Goal: Submit feedback/report problem

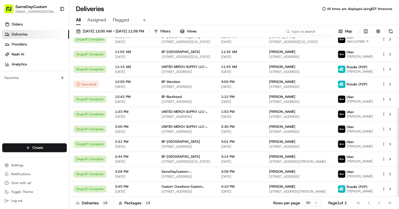
scroll to position [125, 0]
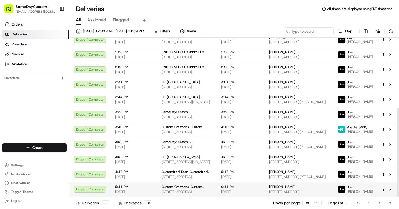
drag, startPoint x: 398, startPoint y: 83, endPoint x: 386, endPoint y: 185, distance: 102.8
click at [386, 186] on div "Status Original Pickup Time Pickup Location Original Dropoff Time Dropoff Locat…" at bounding box center [234, 117] width 330 height 159
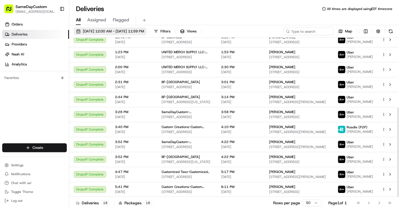
click at [144, 29] on span "08/20/2025 12:00 AM - 08/20/2025 11:59 PM" at bounding box center [113, 31] width 61 height 5
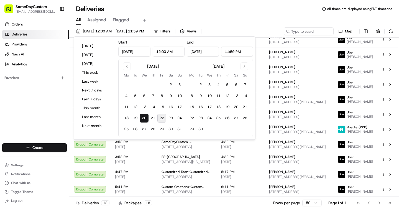
click at [162, 116] on button "22" at bounding box center [162, 118] width 9 height 9
type input "Aug 22, 2025"
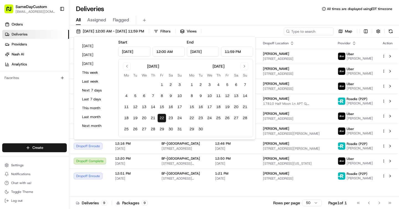
click at [269, 10] on div "Deliveries All times are displayed using EDT timezone" at bounding box center [234, 8] width 330 height 9
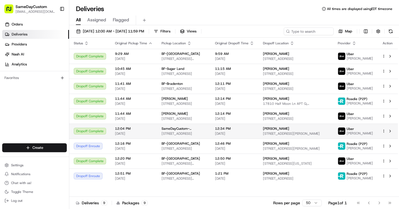
click at [286, 129] on span "[PERSON_NAME]" at bounding box center [276, 128] width 26 height 4
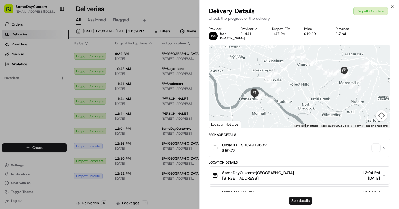
click at [299, 200] on button "See details" at bounding box center [300, 201] width 23 height 8
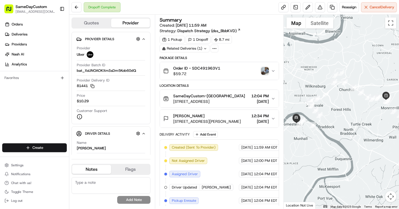
click at [263, 68] on img "button" at bounding box center [265, 71] width 8 height 8
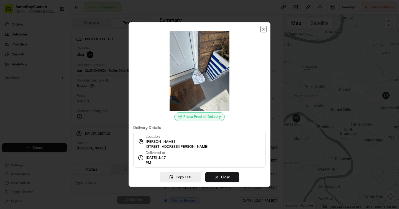
click at [263, 31] on icon "button" at bounding box center [264, 29] width 4 height 4
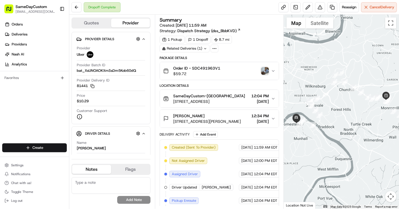
click at [198, 123] on span "[STREET_ADDRESS][PERSON_NAME]" at bounding box center [207, 122] width 68 height 6
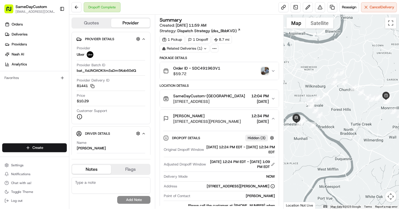
click at [268, 74] on img "button" at bounding box center [265, 71] width 8 height 8
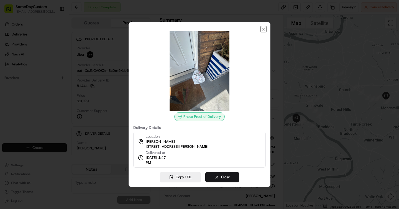
click at [265, 30] on icon "button" at bounding box center [264, 29] width 4 height 4
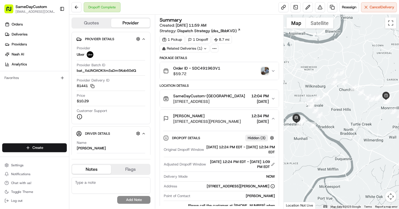
click at [265, 74] on img "button" at bounding box center [265, 71] width 8 height 8
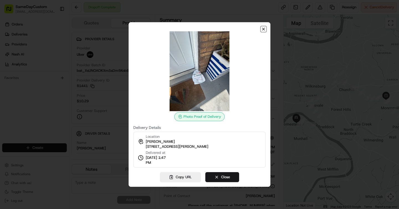
click at [265, 29] on icon "button" at bounding box center [264, 29] width 4 height 4
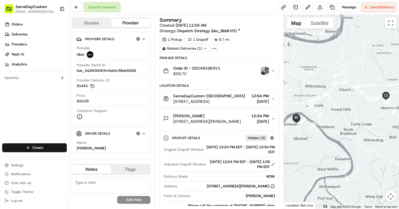
click at [265, 73] on img "button" at bounding box center [265, 71] width 8 height 8
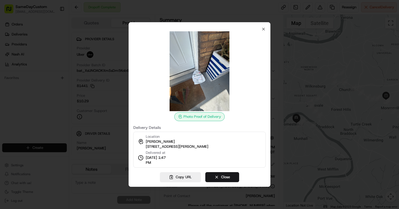
click at [331, 73] on div at bounding box center [199, 104] width 399 height 209
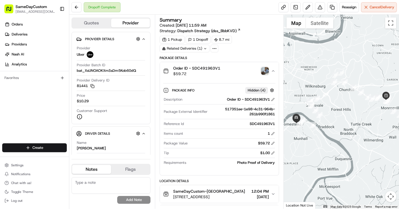
click at [273, 68] on button "Order ID - SDC491963V1 $59.72" at bounding box center [219, 71] width 119 height 18
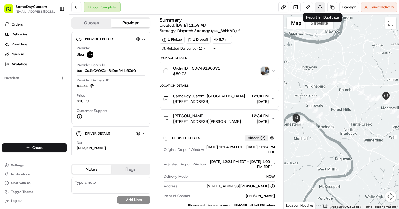
click at [318, 9] on button at bounding box center [320, 7] width 10 height 10
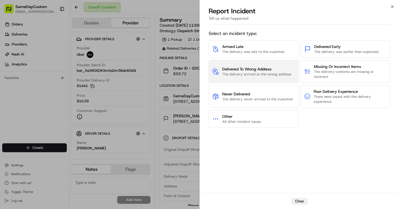
click at [264, 76] on span "The delivery arrived at the wrong address" at bounding box center [256, 74] width 69 height 5
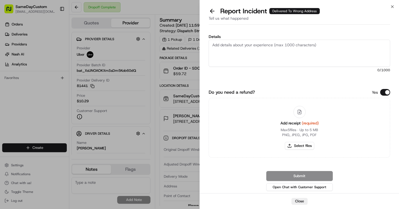
click at [275, 43] on textarea "Details" at bounding box center [300, 53] width 182 height 27
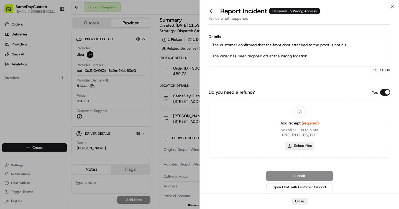
type textarea "The customer confirmed that the front door attached to the proof is not his. Th…"
click at [299, 148] on button "Select files" at bounding box center [299, 146] width 29 height 8
type input "C:\fakepath\T.pdf"
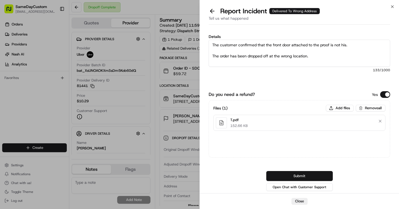
click at [314, 174] on button "Submit" at bounding box center [300, 176] width 67 height 10
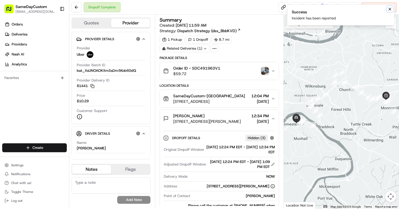
click at [390, 9] on icon "Notifications (F8)" at bounding box center [390, 9] width 2 height 2
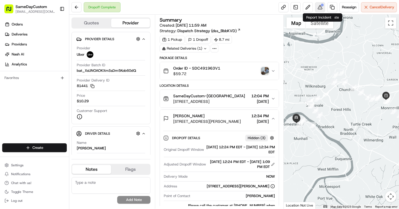
click at [318, 7] on button at bounding box center [320, 7] width 10 height 10
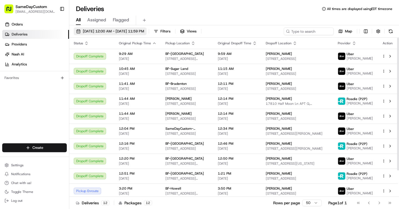
click at [132, 31] on span "08/22/2025 12:00 AM - 08/22/2025 11:59 PM" at bounding box center [113, 31] width 61 height 5
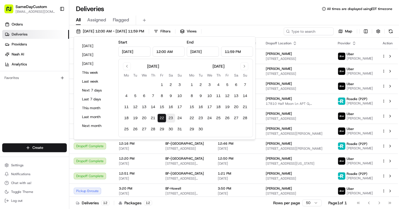
click at [170, 120] on button "23" at bounding box center [170, 118] width 9 height 9
type input "Aug 23, 2025"
click at [124, 128] on button "25" at bounding box center [126, 129] width 9 height 9
type input "Aug 25, 2025"
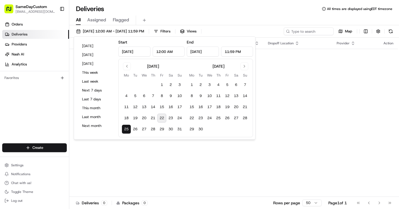
click at [158, 12] on div "Deliveries All times are displayed using EDT timezone" at bounding box center [234, 8] width 330 height 9
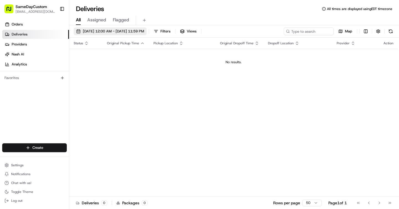
click at [142, 31] on span "08/25/2025 12:00 AM - 08/25/2025 11:59 PM" at bounding box center [113, 31] width 61 height 5
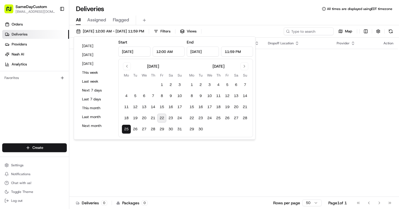
click at [126, 128] on button "25" at bounding box center [126, 129] width 9 height 9
click at [163, 118] on button "22" at bounding box center [162, 118] width 9 height 9
type input "Aug 22, 2025"
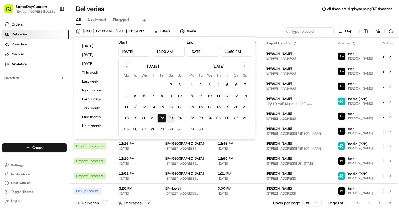
click at [169, 119] on button "23" at bounding box center [170, 118] width 9 height 9
type input "Aug 23, 2025"
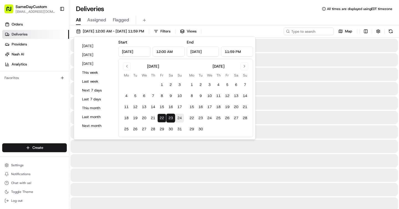
click at [178, 119] on button "24" at bounding box center [179, 118] width 9 height 9
type input "Aug 24, 2025"
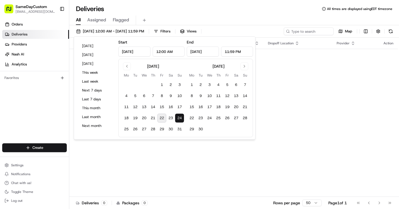
click at [163, 119] on button "22" at bounding box center [162, 118] width 9 height 9
type input "Aug 22, 2025"
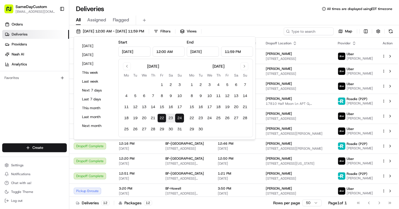
click at [249, 15] on div "All Assigned Flagged" at bounding box center [234, 19] width 330 height 12
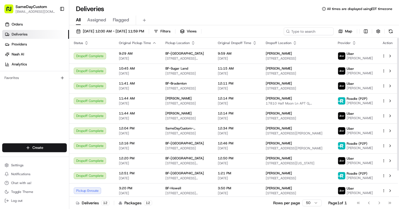
scroll to position [32, 0]
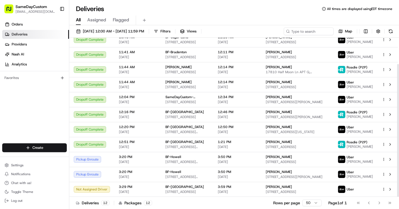
drag, startPoint x: 398, startPoint y: 112, endPoint x: 397, endPoint y: 195, distance: 82.7
click at [397, 195] on div at bounding box center [398, 130] width 2 height 133
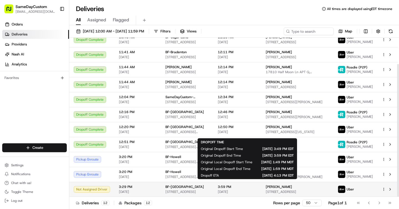
click at [257, 188] on span "3:59 PM" at bounding box center [237, 187] width 39 height 4
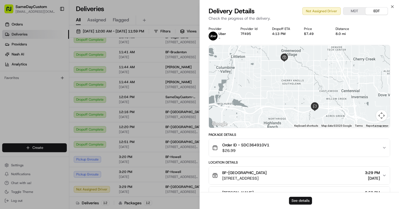
click at [298, 202] on button "See details" at bounding box center [300, 201] width 23 height 8
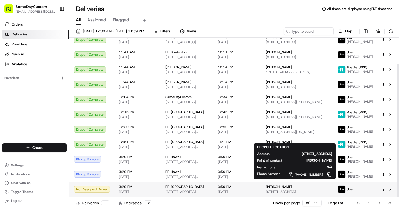
click at [320, 188] on div "Rewina Tsegay" at bounding box center [297, 187] width 63 height 4
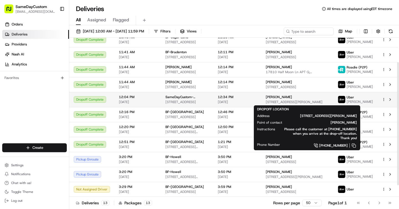
click at [301, 98] on div "[PERSON_NAME]" at bounding box center [297, 97] width 63 height 4
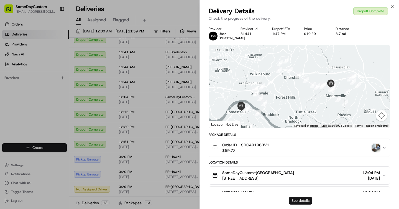
click at [310, 201] on button "See details" at bounding box center [300, 201] width 23 height 8
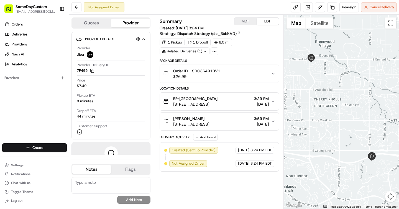
drag, startPoint x: 245, startPoint y: 125, endPoint x: 268, endPoint y: 125, distance: 23.0
click at [268, 125] on div "Rewina Tsegay 6742 Green River Dr C, Highlands Ranch, CO 80130, USA 3:59 PM 08/…" at bounding box center [217, 121] width 108 height 11
